Goal: Transaction & Acquisition: Purchase product/service

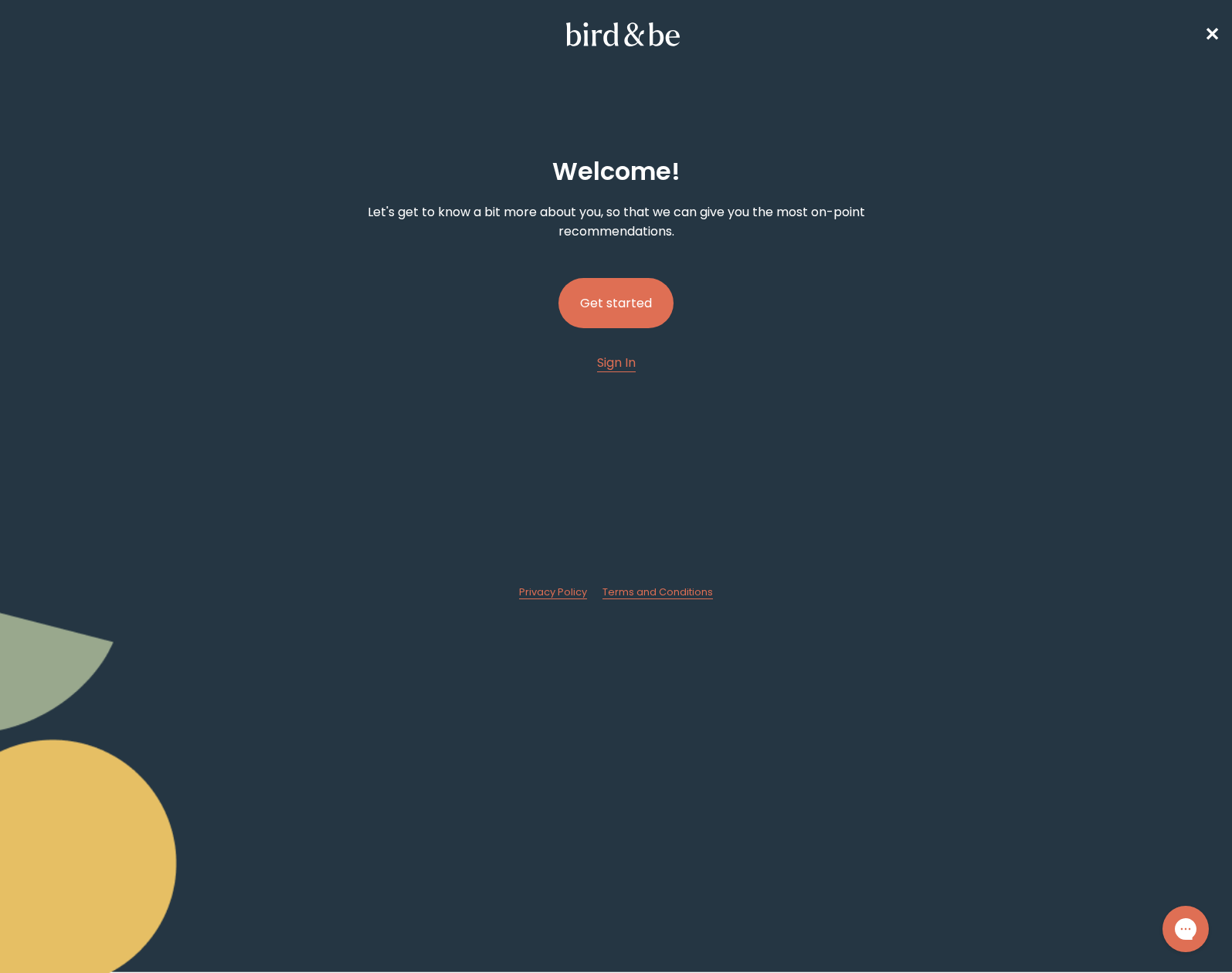
click at [597, 300] on button "Get started" at bounding box center [615, 303] width 115 height 50
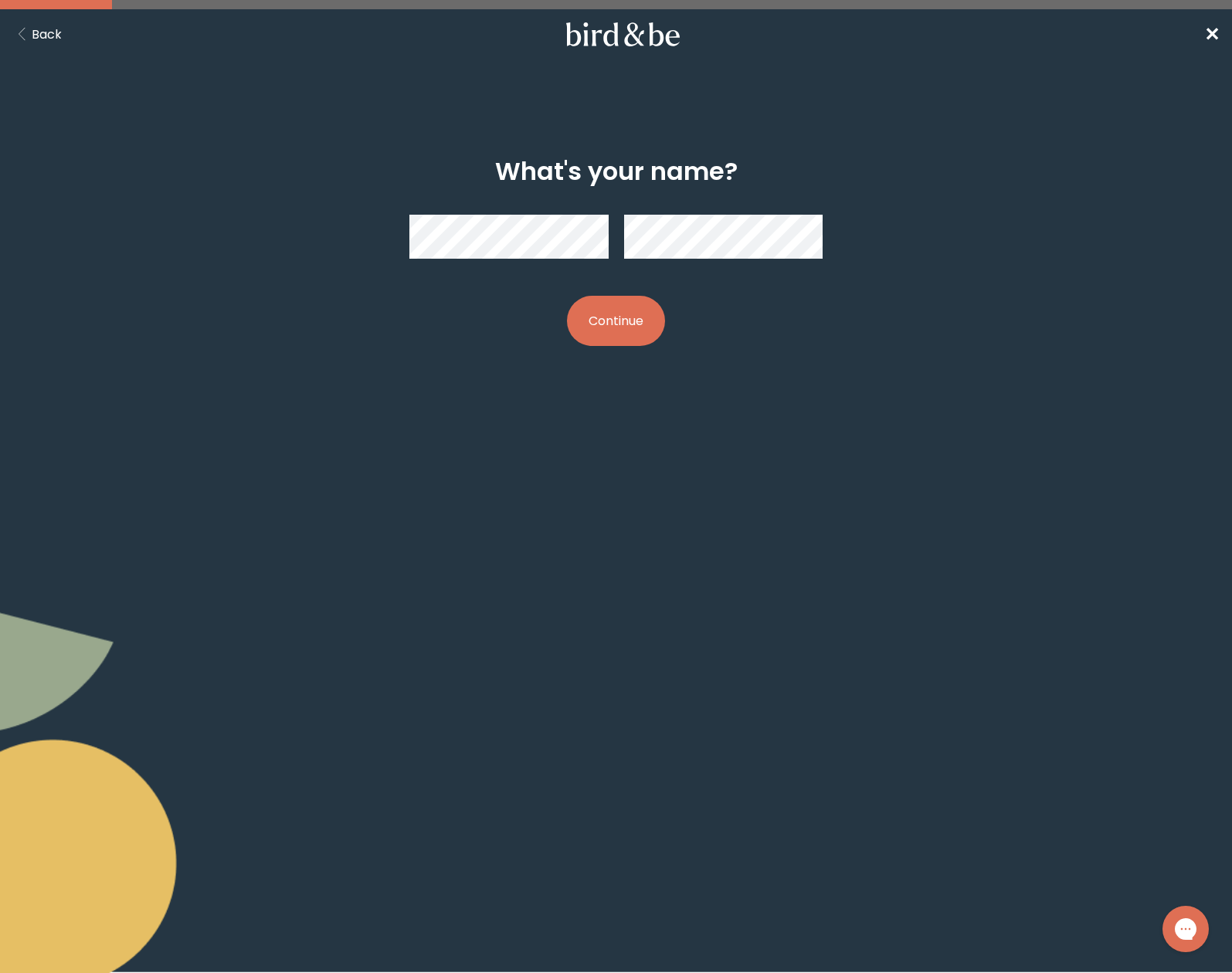
click at [620, 328] on button "Continue" at bounding box center [616, 321] width 98 height 50
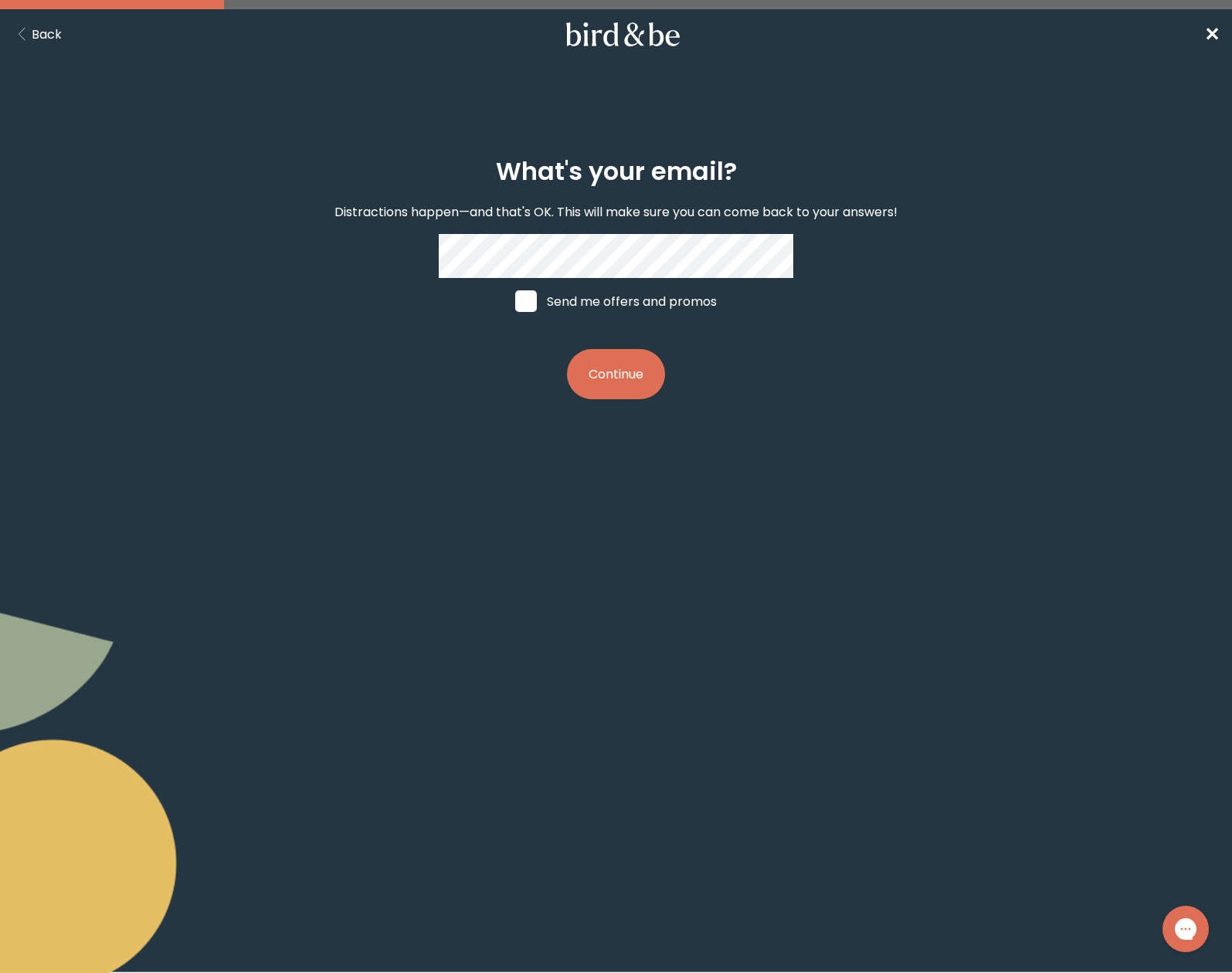
click at [596, 363] on button "Continue" at bounding box center [616, 374] width 98 height 50
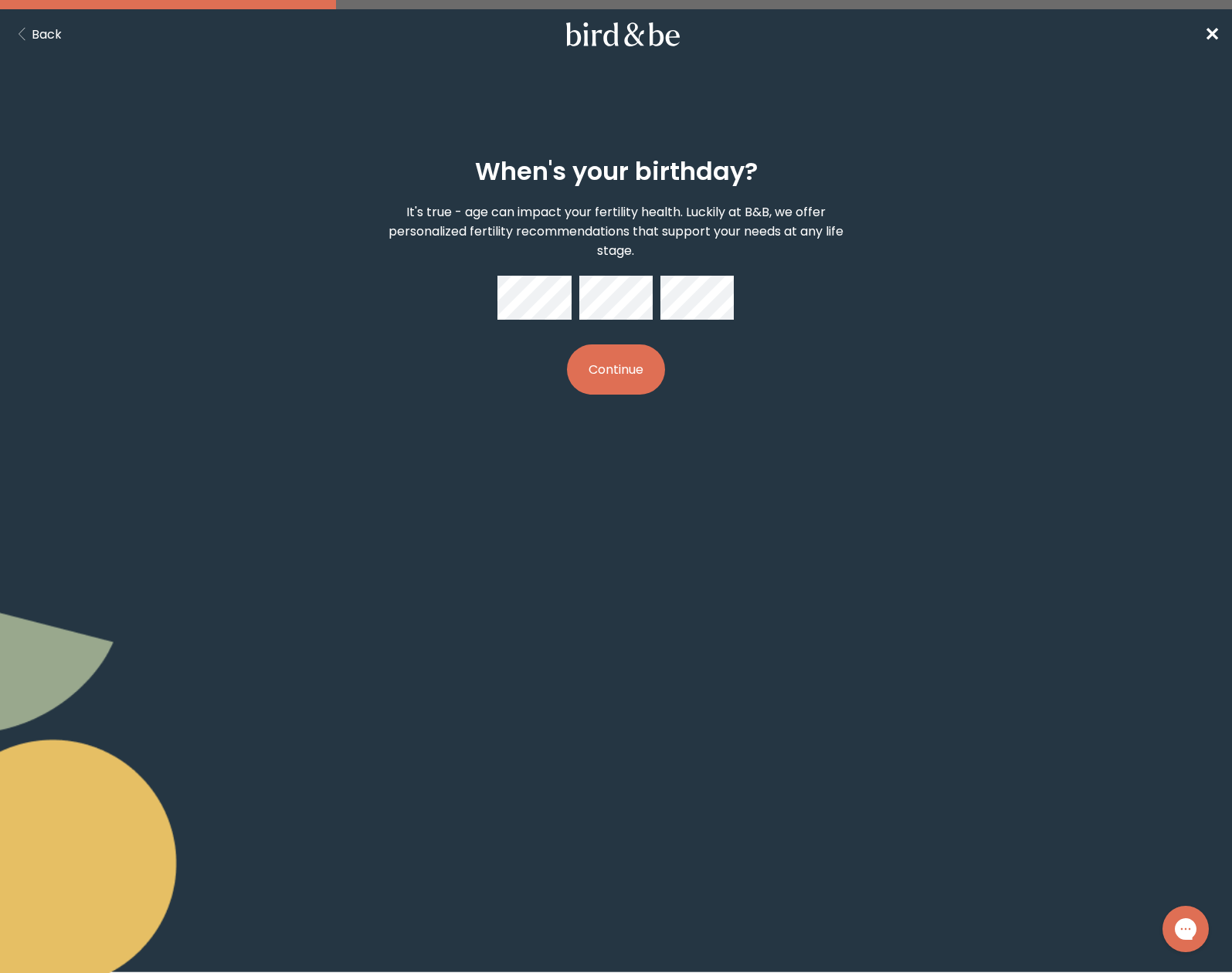
click at [651, 374] on button "Continue" at bounding box center [616, 369] width 98 height 50
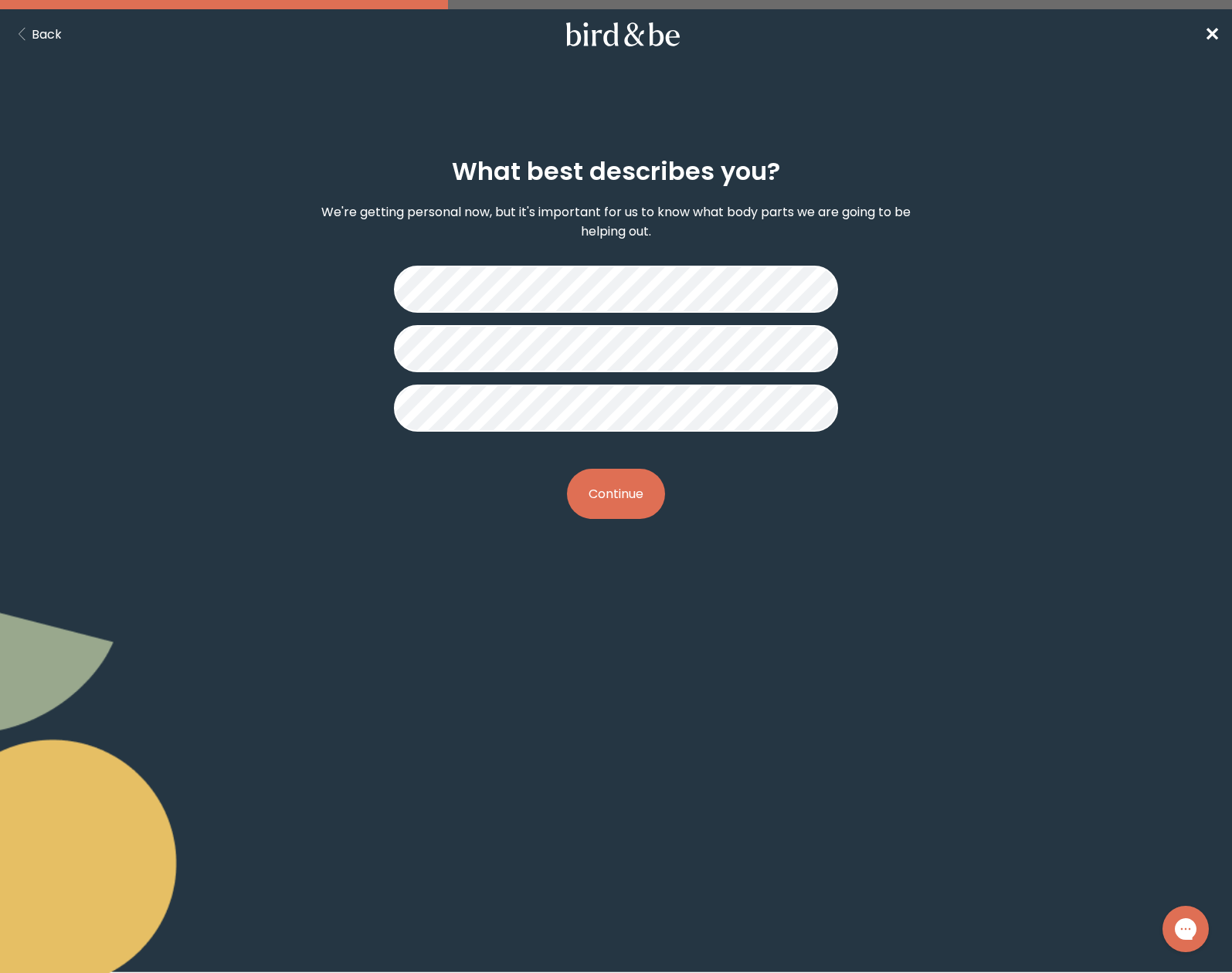
click at [614, 492] on button "Continue" at bounding box center [616, 493] width 98 height 50
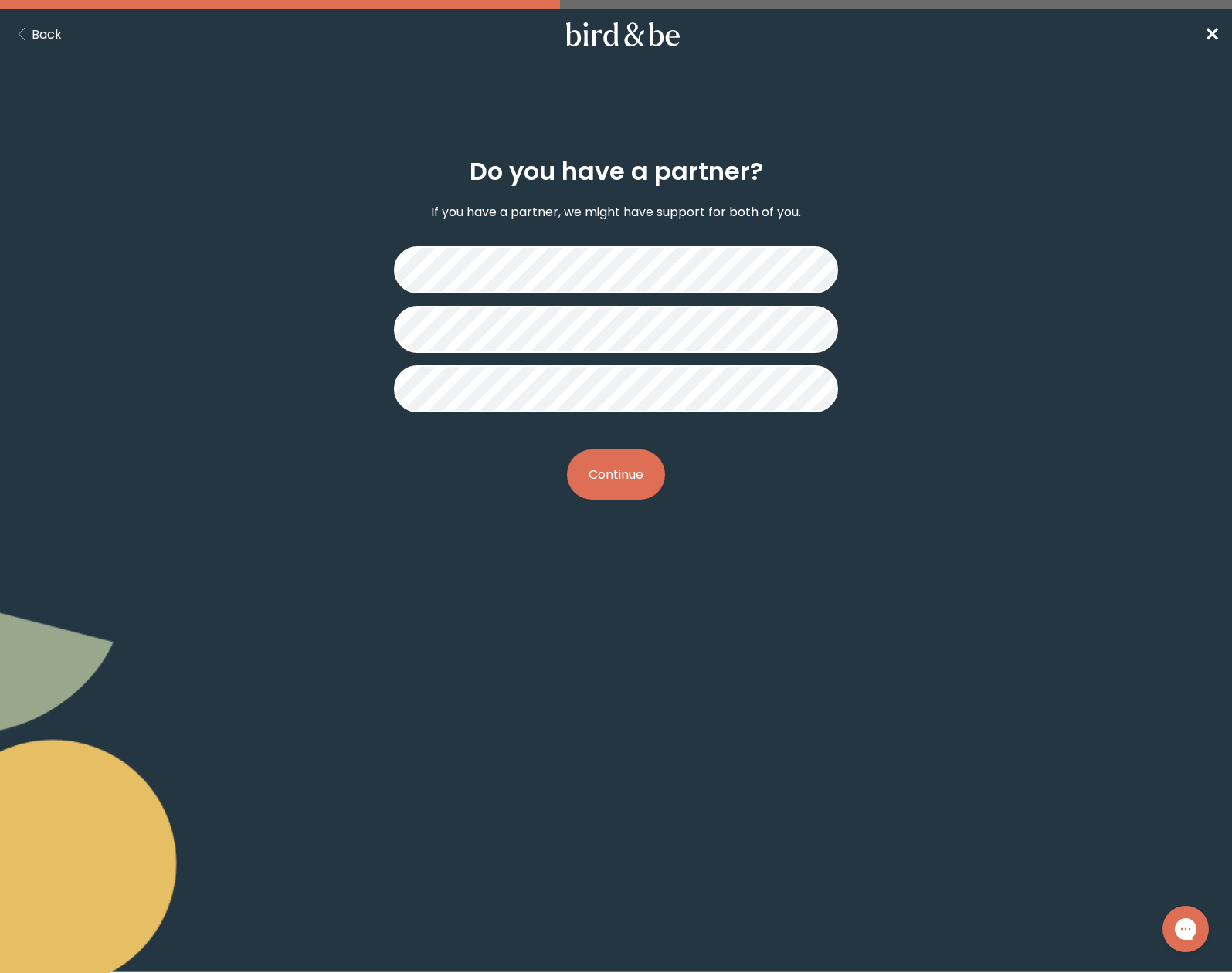
click at [614, 492] on button "Continue" at bounding box center [616, 474] width 98 height 50
click at [842, 518] on div "Do you have a partner? If you have a partner, we might have support for both of…" at bounding box center [615, 328] width 591 height 392
click at [609, 469] on button "Continue" at bounding box center [616, 474] width 98 height 50
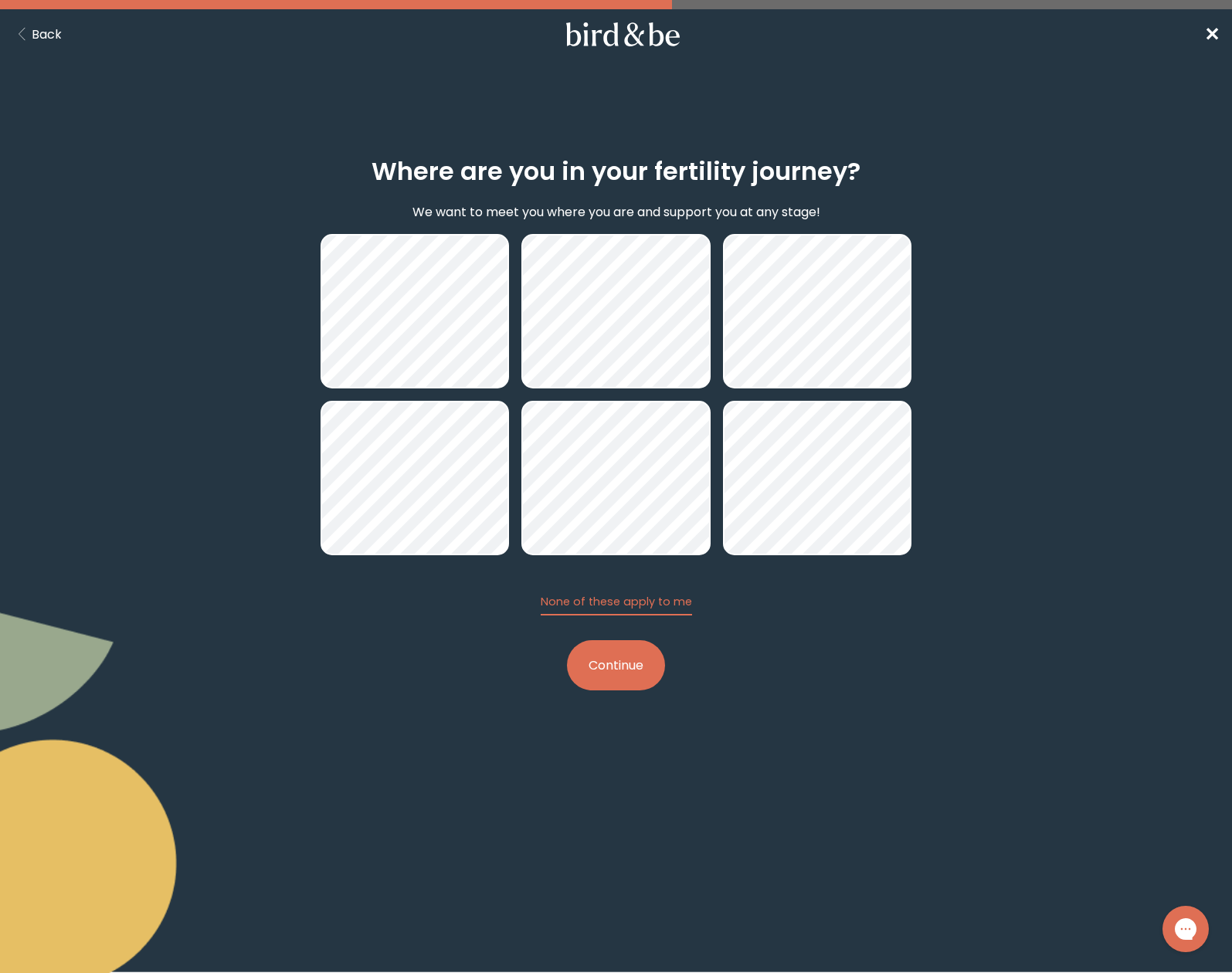
click at [637, 665] on button "Continue" at bounding box center [616, 665] width 98 height 50
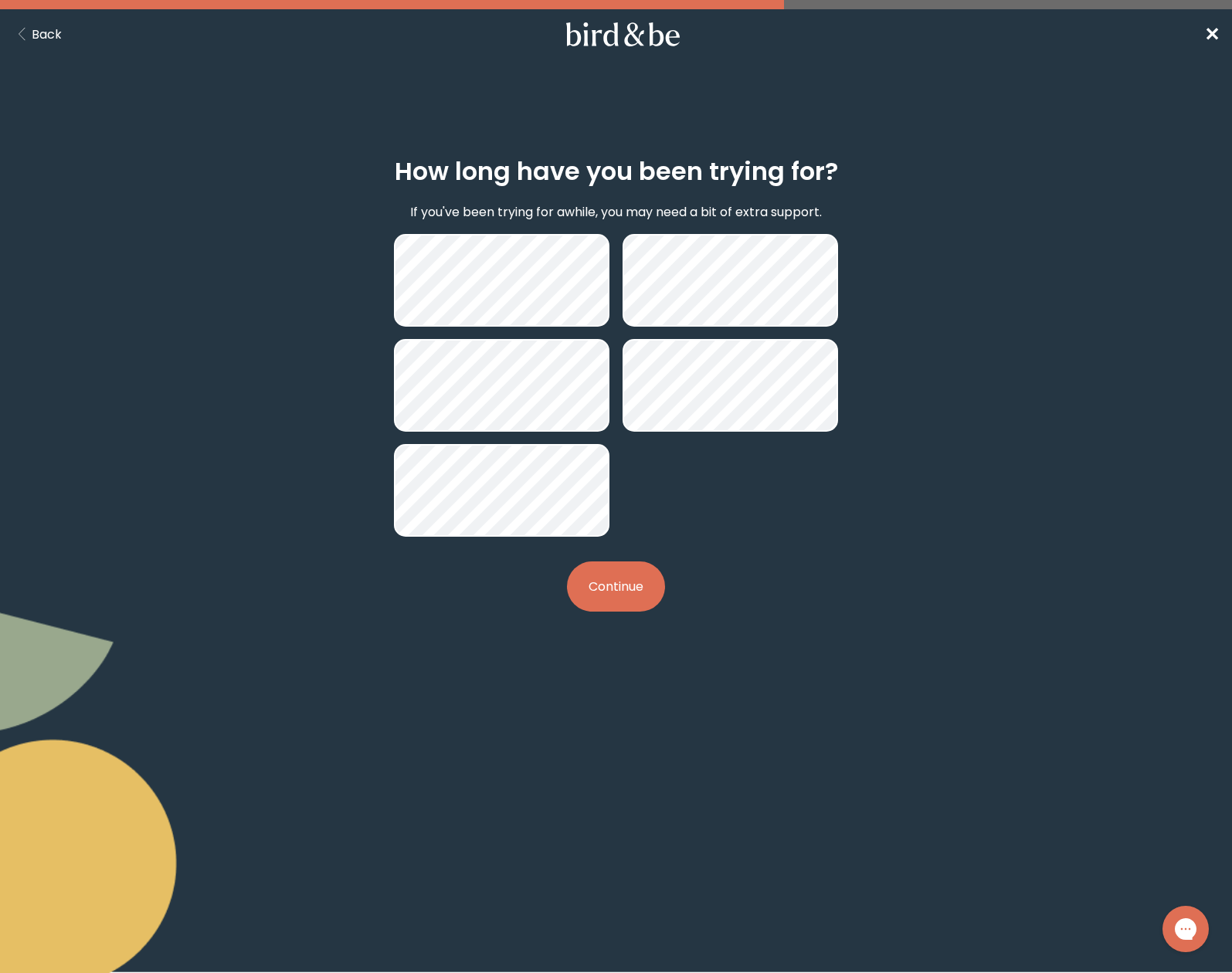
click at [638, 617] on div "How long have you been trying for? If you've been trying for awhile, you may ne…" at bounding box center [615, 385] width 591 height 504
click at [638, 599] on button "Continue" at bounding box center [616, 587] width 98 height 50
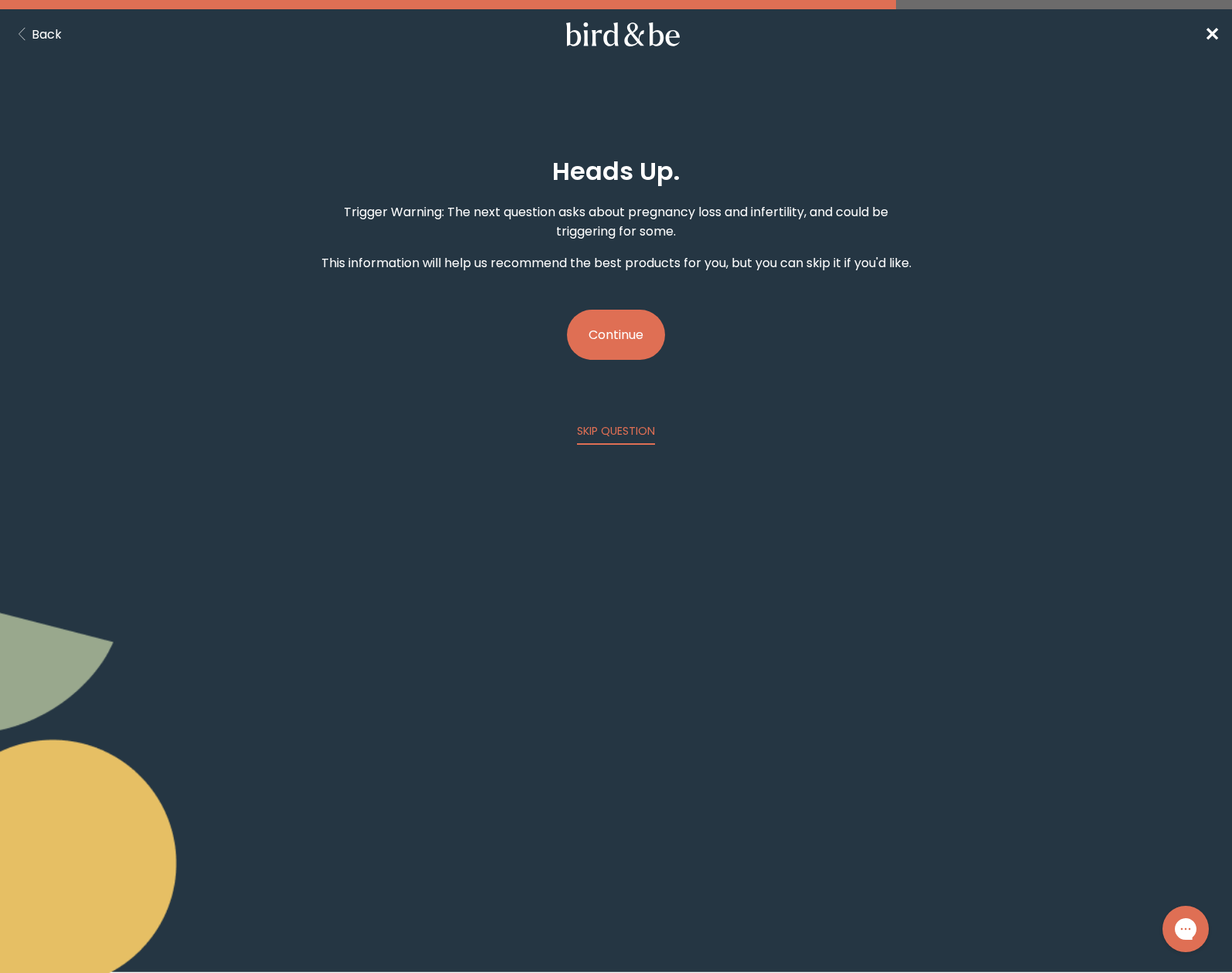
click at [600, 360] on button "Continue" at bounding box center [616, 335] width 98 height 50
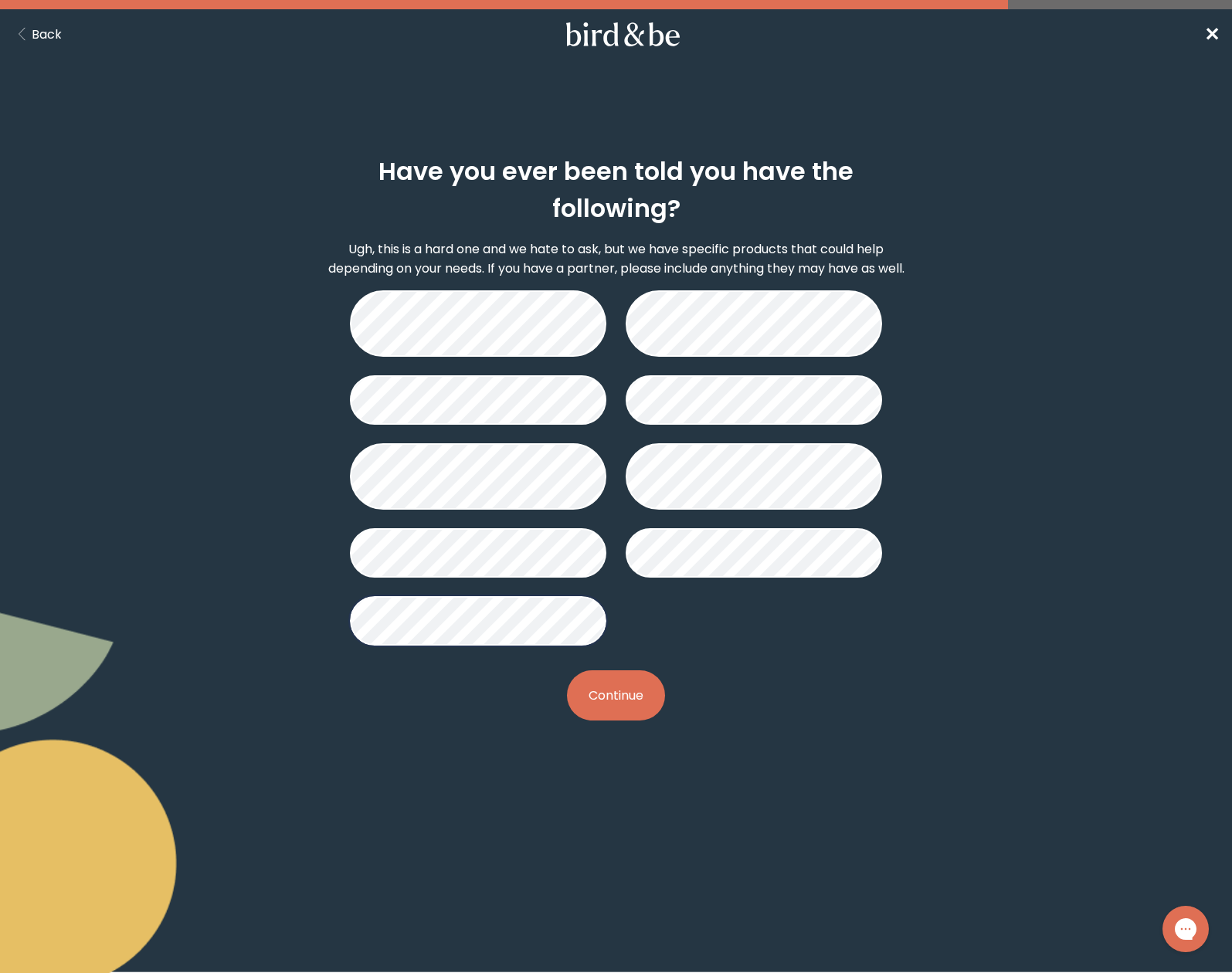
click at [639, 715] on button "Continue" at bounding box center [616, 695] width 98 height 50
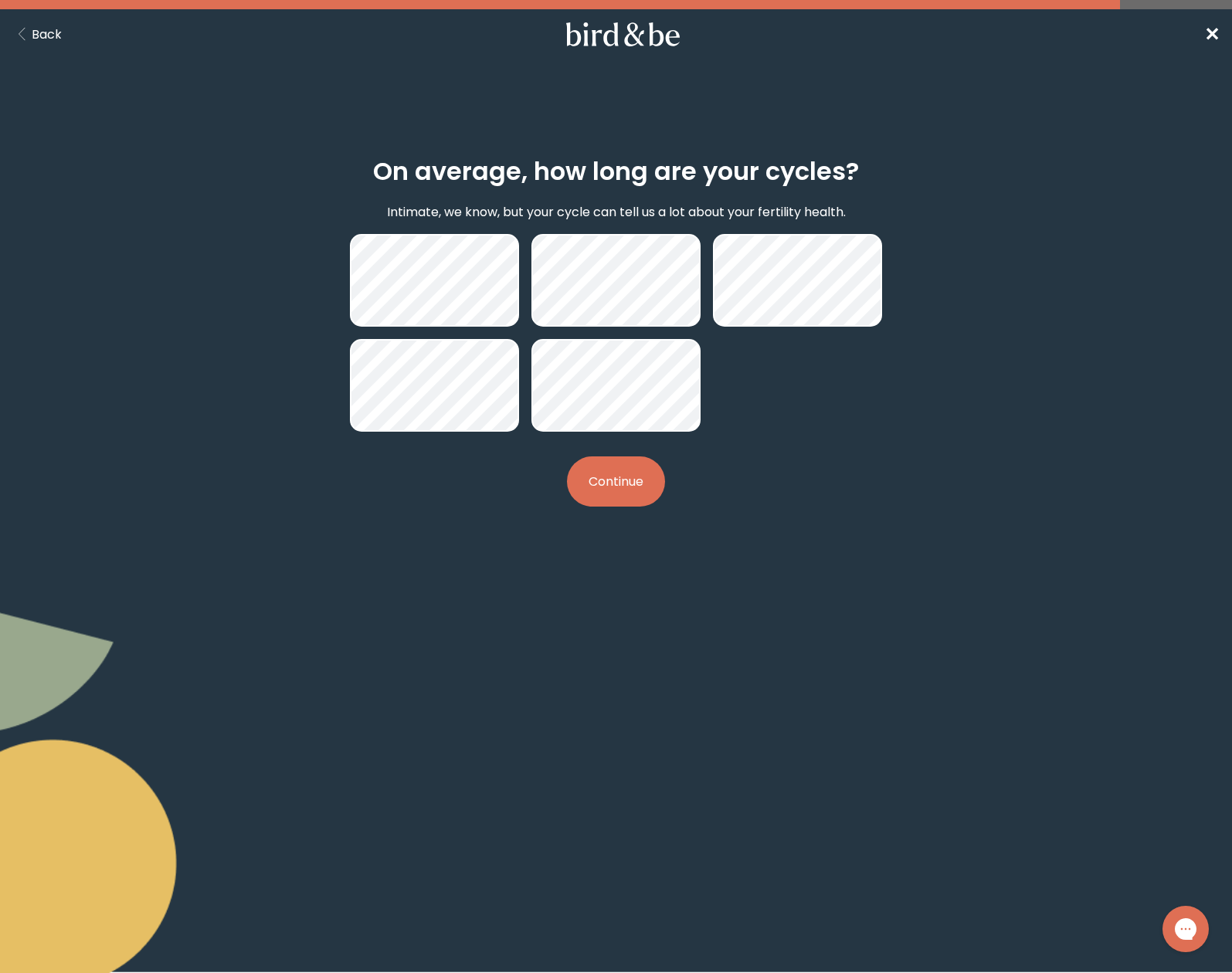
click at [618, 492] on button "Continue" at bounding box center [616, 481] width 98 height 50
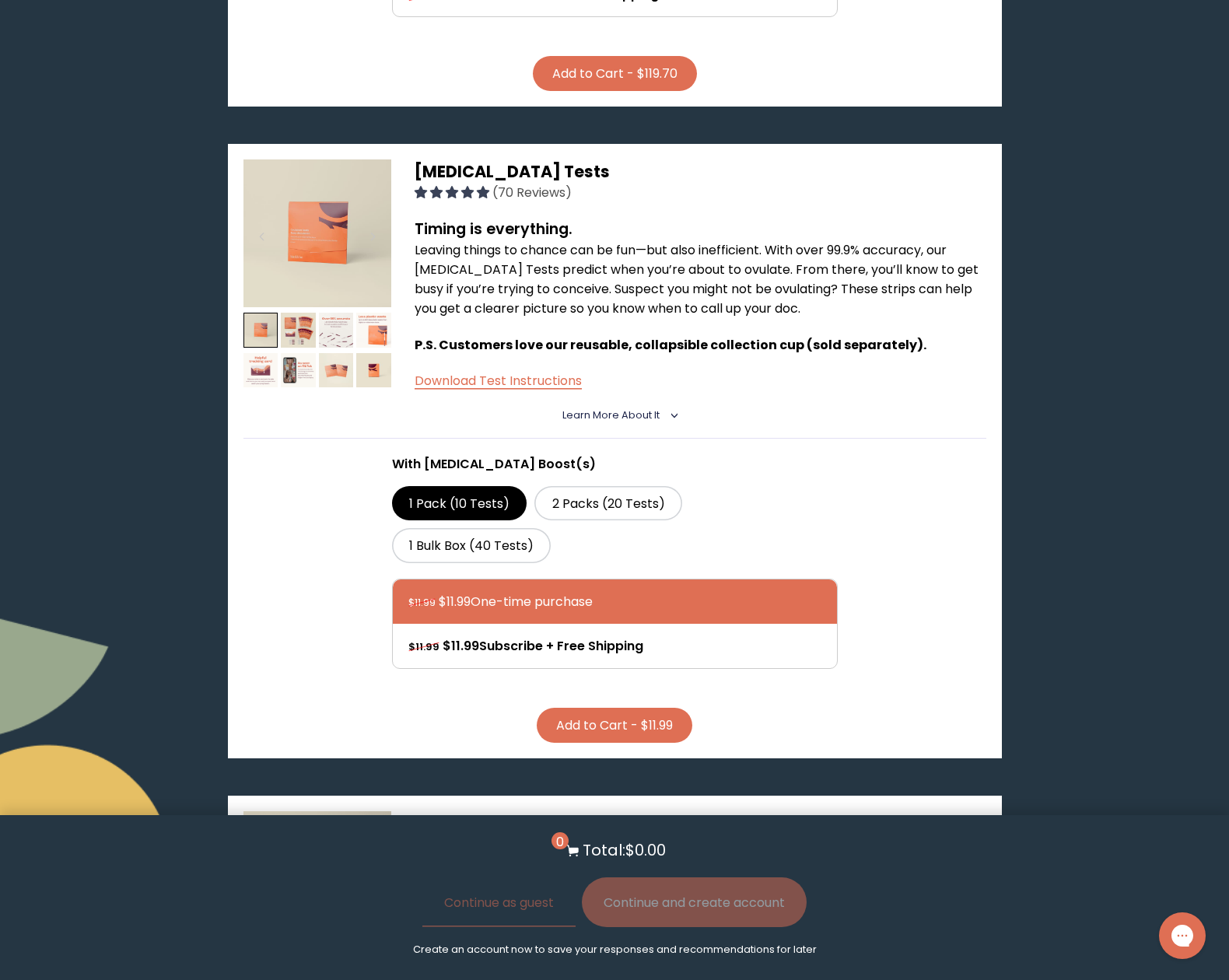
scroll to position [856, 0]
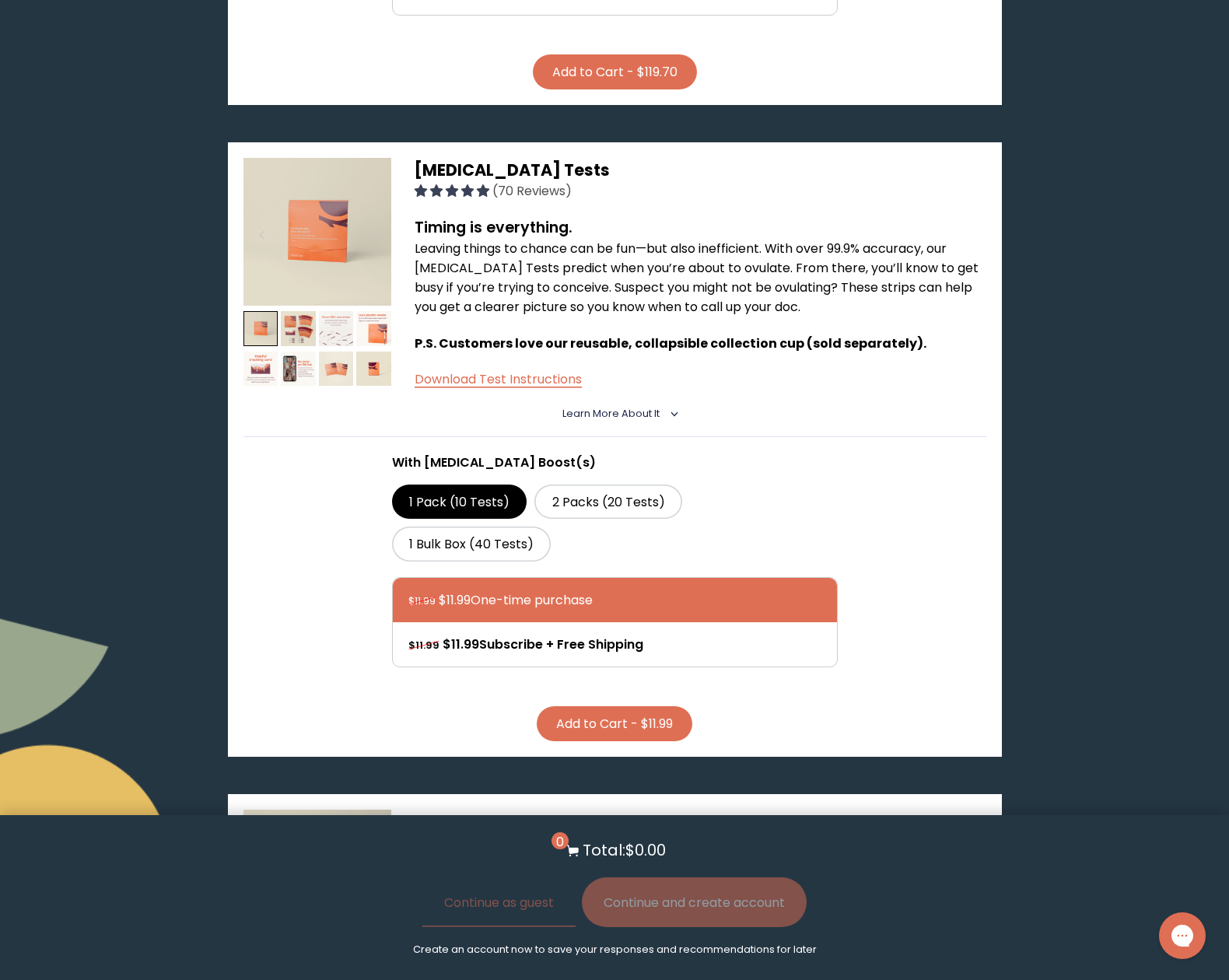
click at [324, 313] on img at bounding box center [336, 329] width 35 height 35
click at [288, 356] on img at bounding box center [298, 369] width 35 height 35
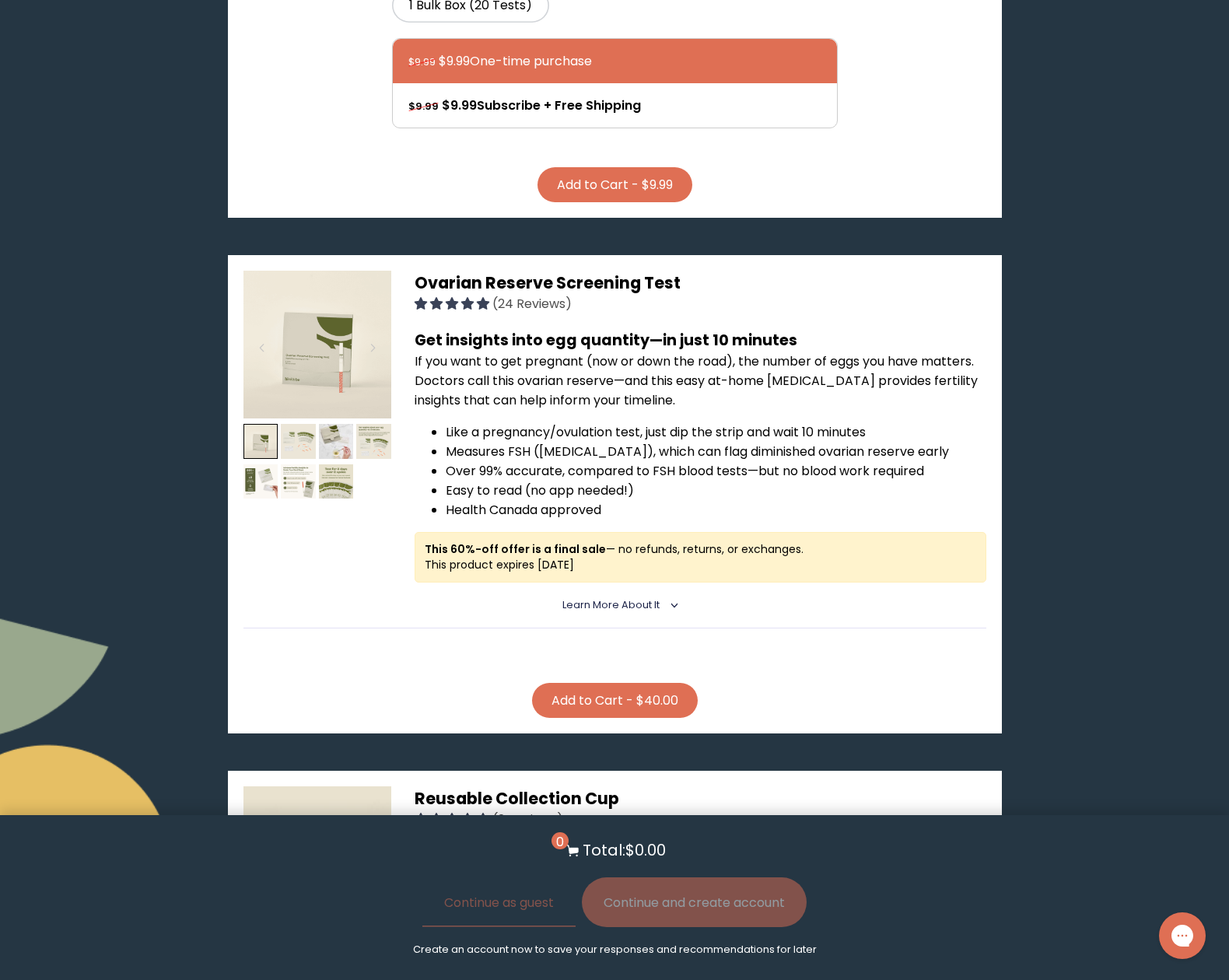
scroll to position [1944, 0]
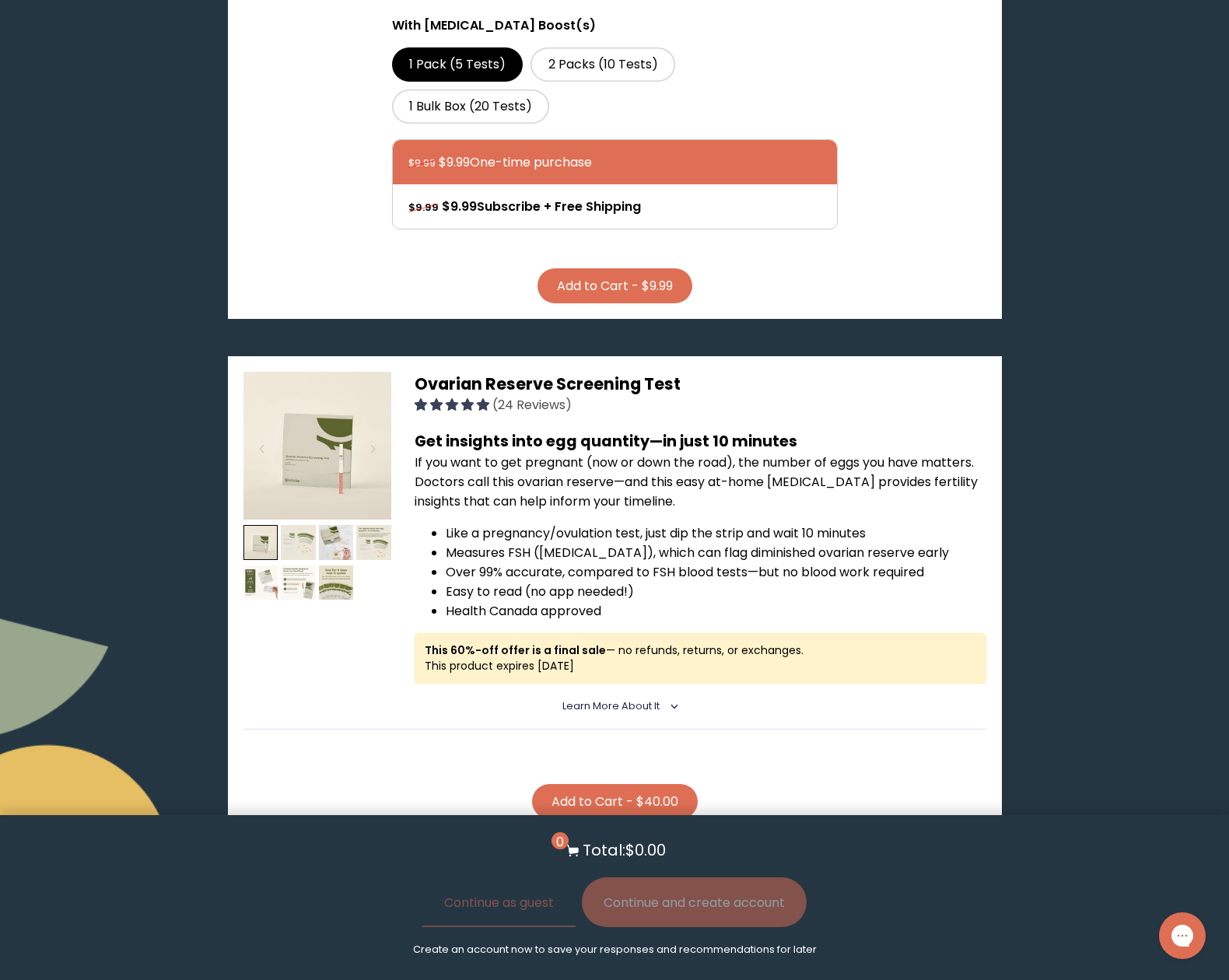
click at [642, 784] on button "Add to Cart - $40.00" at bounding box center [615, 802] width 165 height 35
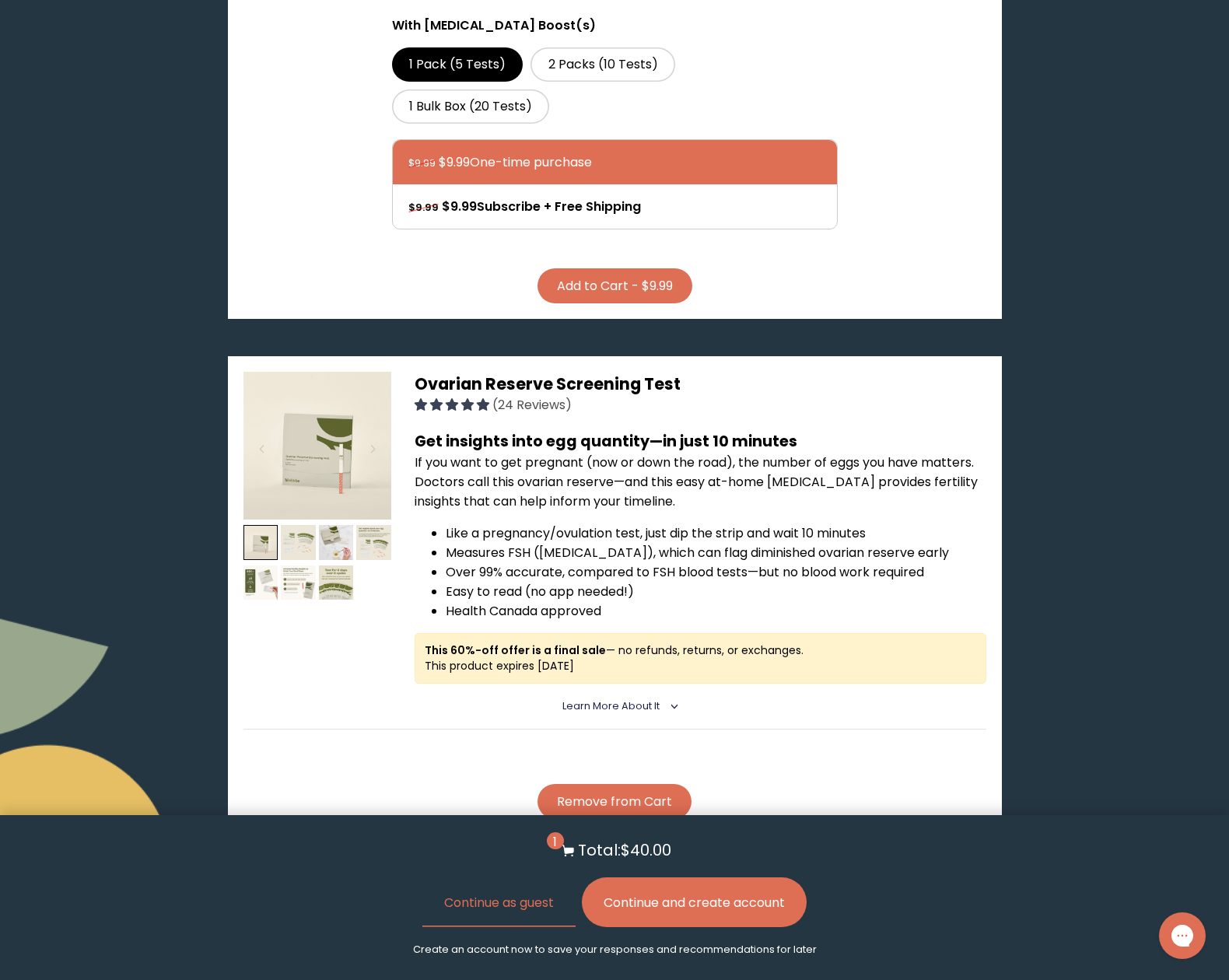
click at [608, 699] on span "Learn More About it" at bounding box center [610, 706] width 98 height 13
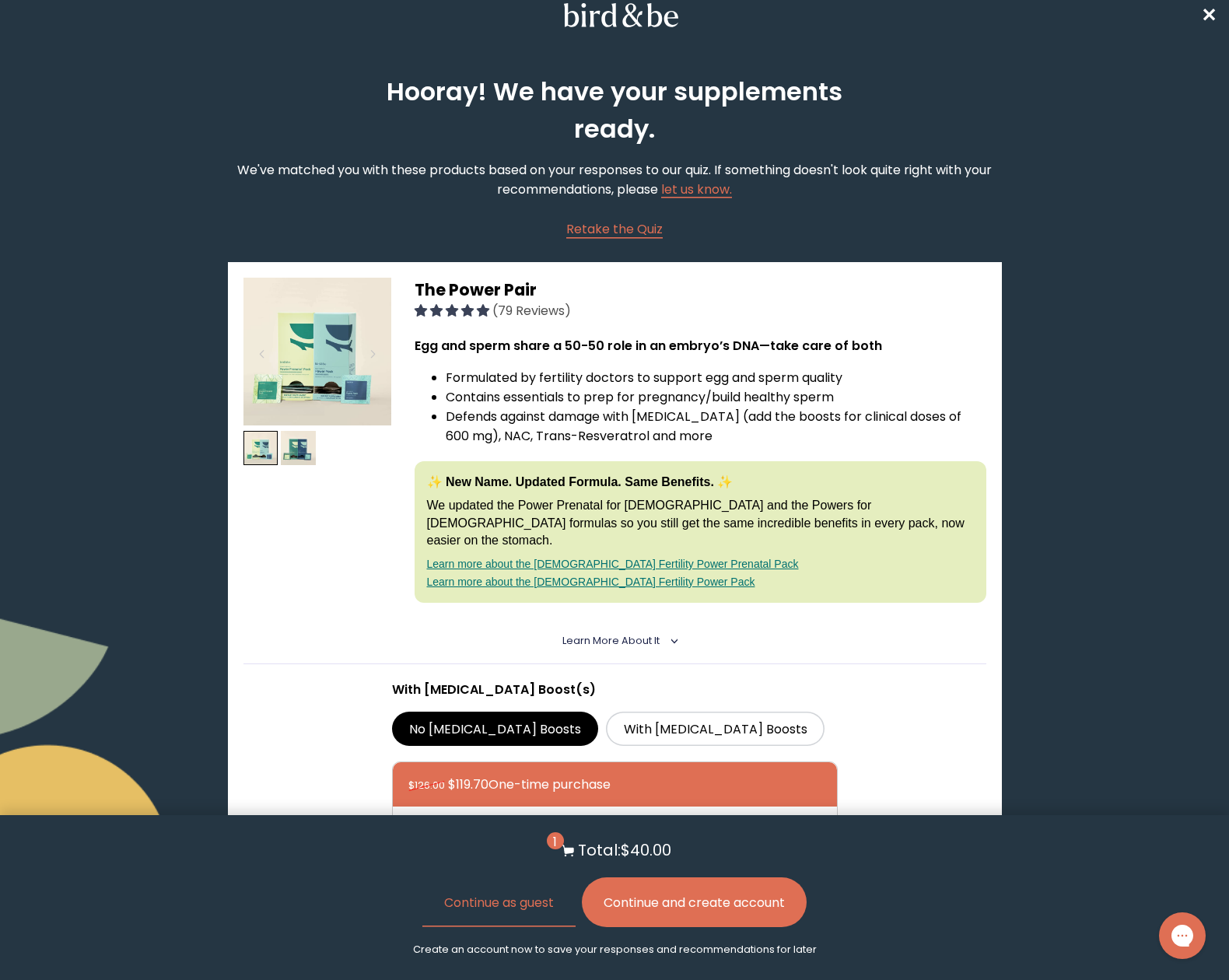
scroll to position [0, 0]
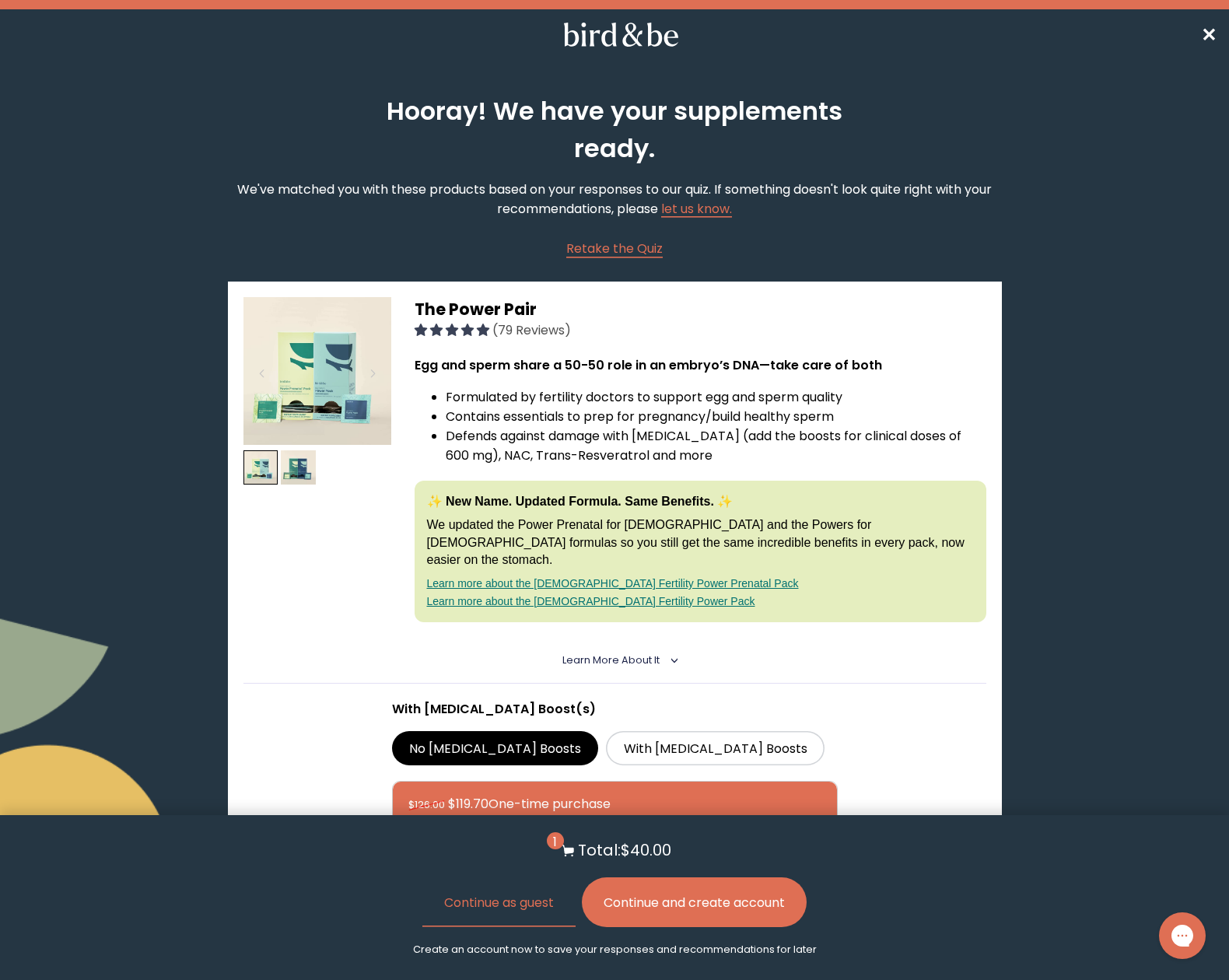
click at [1212, 32] on span "✕" at bounding box center [1209, 34] width 16 height 26
